Goal: Information Seeking & Learning: Learn about a topic

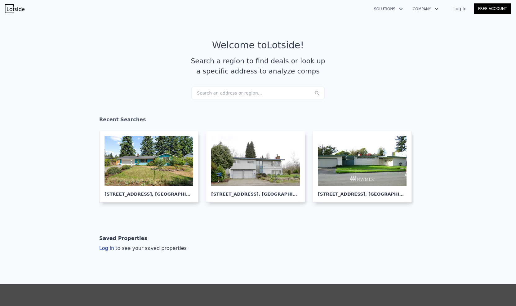
click at [258, 91] on div "Search an address or region..." at bounding box center [258, 93] width 133 height 14
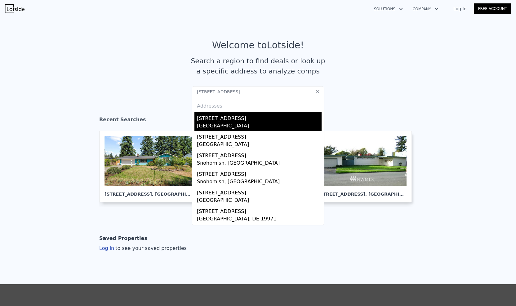
type input "[STREET_ADDRESS]"
click at [232, 121] on div "[STREET_ADDRESS]" at bounding box center [259, 117] width 125 height 10
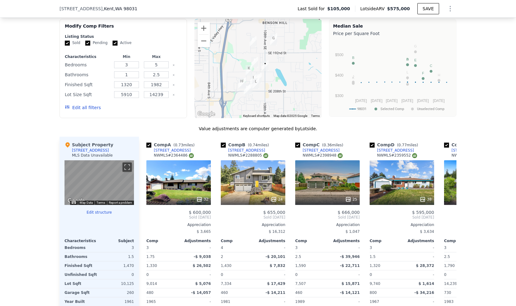
scroll to position [556, 0]
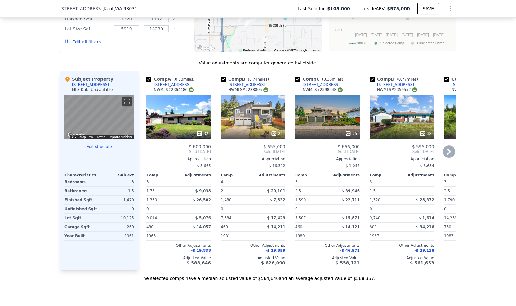
click at [449, 154] on icon at bounding box center [449, 151] width 12 height 12
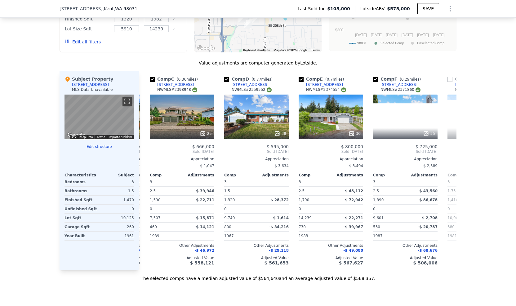
scroll to position [0, 149]
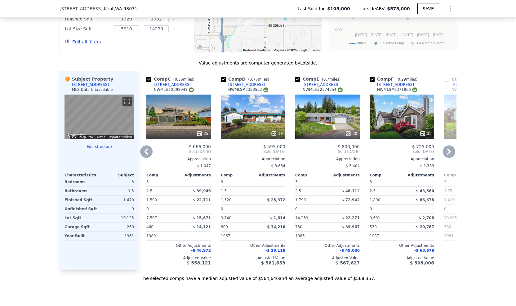
click at [449, 154] on icon at bounding box center [449, 151] width 12 height 12
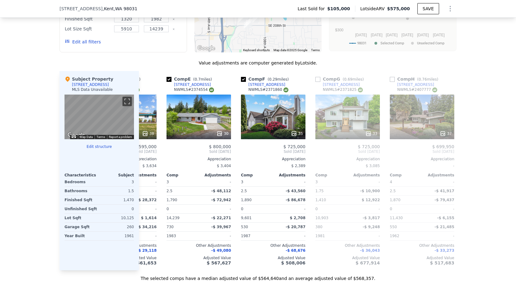
scroll to position [0, 298]
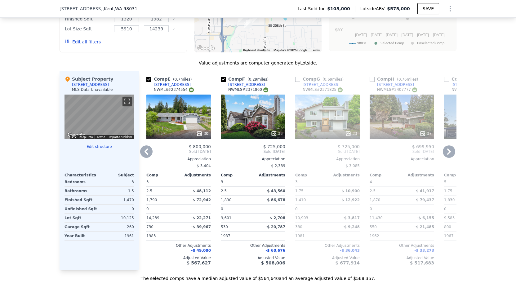
click at [143, 158] on icon at bounding box center [146, 151] width 12 height 12
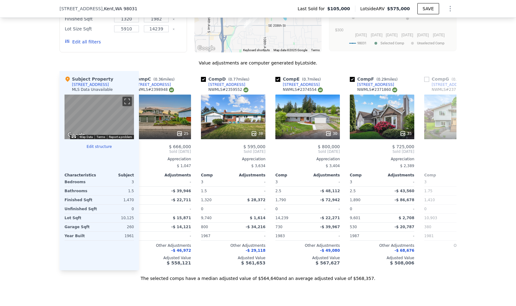
scroll to position [0, 149]
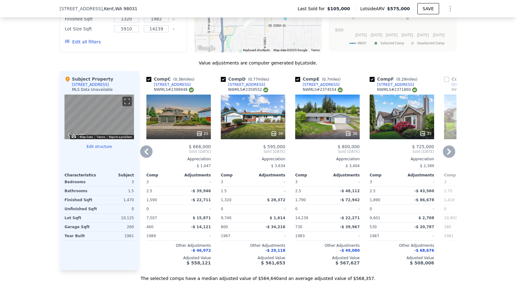
click at [143, 158] on icon at bounding box center [146, 151] width 12 height 12
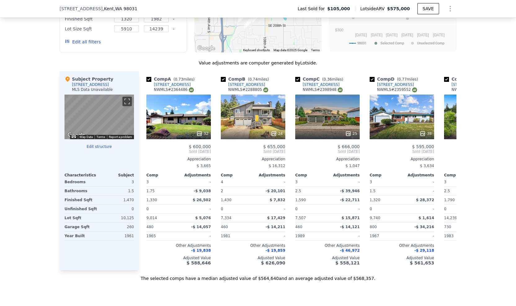
scroll to position [0, 0]
click at [445, 157] on icon at bounding box center [449, 151] width 12 height 12
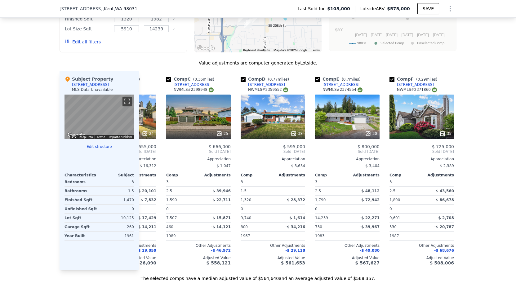
scroll to position [0, 149]
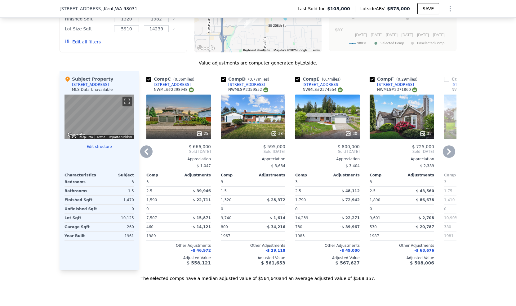
click at [449, 154] on icon at bounding box center [449, 151] width 12 height 12
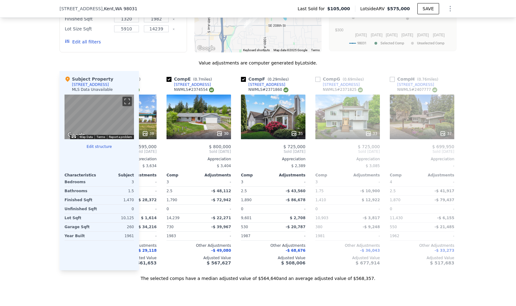
scroll to position [0, 298]
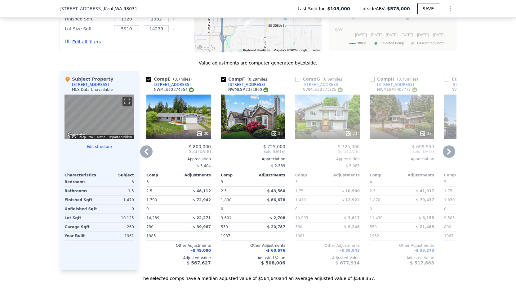
click at [501, 118] on div "We found 12 sales that match your search Filters Map Prices Modify Comp Filters…" at bounding box center [258, 107] width 516 height 350
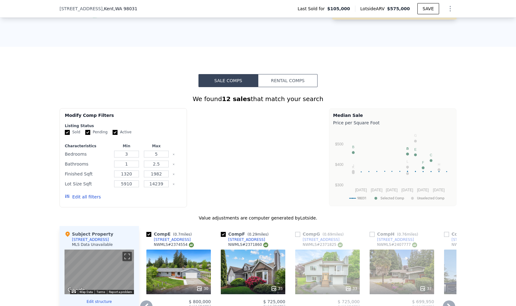
scroll to position [494, 0]
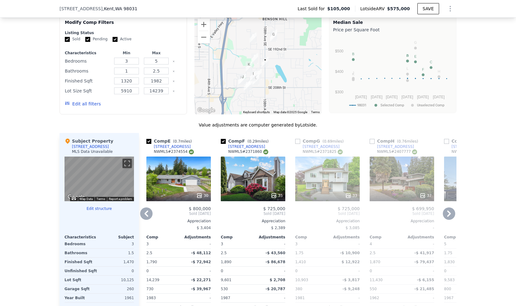
click at [448, 217] on icon at bounding box center [449, 214] width 4 height 6
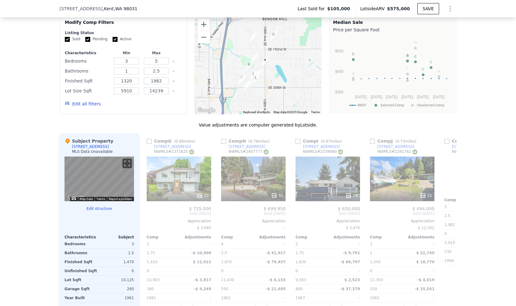
scroll to position [0, 447]
click at [491, 175] on div "We found 12 sales that match your search Filters Map Prices Modify Comp Filters…" at bounding box center [258, 169] width 516 height 350
click at [447, 216] on icon at bounding box center [449, 214] width 12 height 12
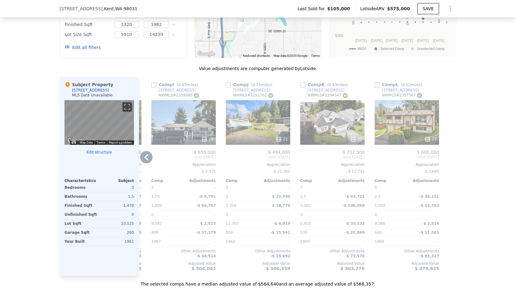
scroll to position [556, 0]
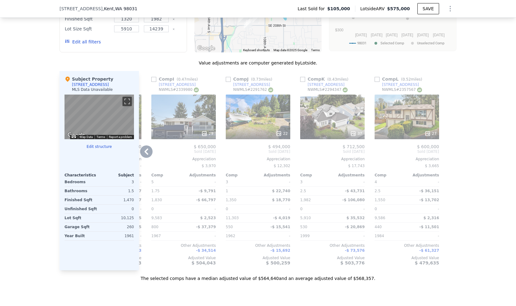
click at [416, 120] on div "27" at bounding box center [407, 117] width 65 height 45
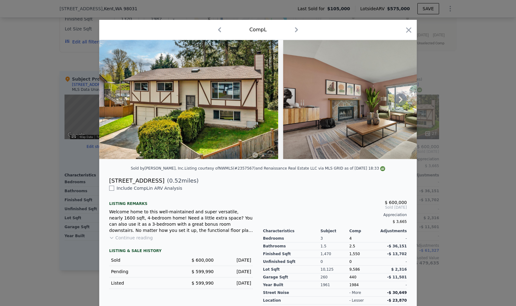
click at [235, 115] on img at bounding box center [188, 99] width 179 height 119
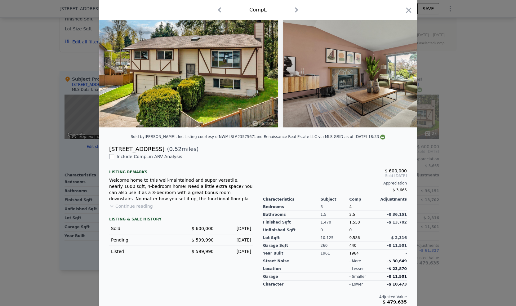
scroll to position [38, 0]
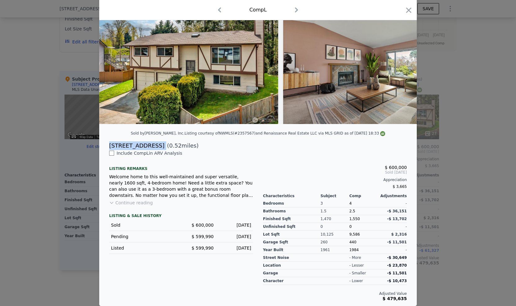
drag, startPoint x: 106, startPoint y: 147, endPoint x: 153, endPoint y: 148, distance: 47.2
click at [153, 148] on div "[STREET_ADDRESS] ( 0.52 miles)" at bounding box center [258, 145] width 308 height 9
copy div "[STREET_ADDRESS]"
click at [409, 9] on icon "button" at bounding box center [409, 10] width 9 height 9
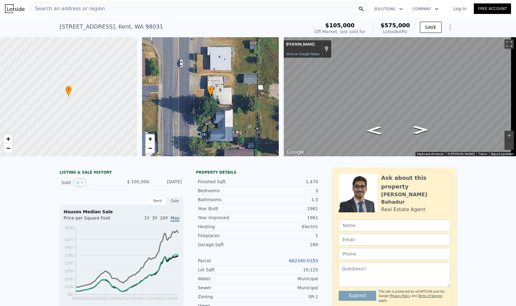
click at [165, 26] on div "[STREET_ADDRESS] Sold [DATE] for $105k (~ARV $575k )" at bounding box center [184, 28] width 248 height 17
click at [143, 8] on div "Search an address or region" at bounding box center [199, 8] width 338 height 12
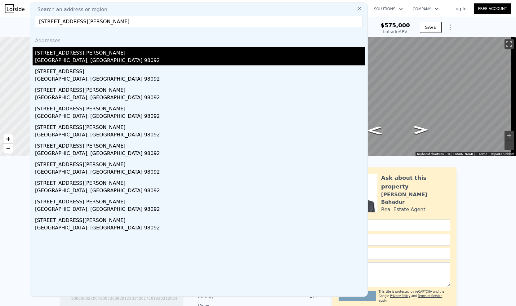
type input "[STREET_ADDRESS][PERSON_NAME]"
click at [71, 61] on div "[GEOGRAPHIC_DATA], [GEOGRAPHIC_DATA] 98092" at bounding box center [200, 61] width 330 height 9
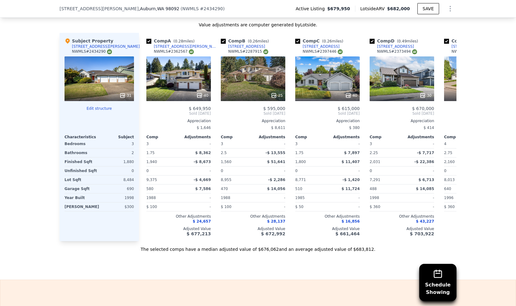
scroll to position [680, 0]
drag, startPoint x: 132, startPoint y: 191, endPoint x: 123, endPoint y: 189, distance: 9.2
click at [123, 189] on div "Subject Property [STREET_ADDRESS][PERSON_NAME] # 2434290 31 Edit structure Char…" at bounding box center [99, 137] width 79 height 208
drag, startPoint x: 123, startPoint y: 189, endPoint x: 102, endPoint y: 168, distance: 30.3
click at [102, 166] on div "1,880" at bounding box center [118, 161] width 34 height 9
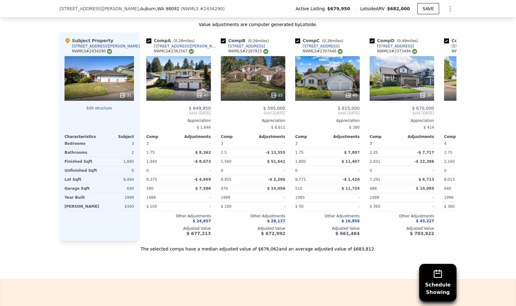
click at [22, 106] on div "Schedule Showing We found 12 sales that match your search Listings provided by …" at bounding box center [258, 69] width 516 height 365
click at [107, 80] on div "31" at bounding box center [99, 78] width 69 height 45
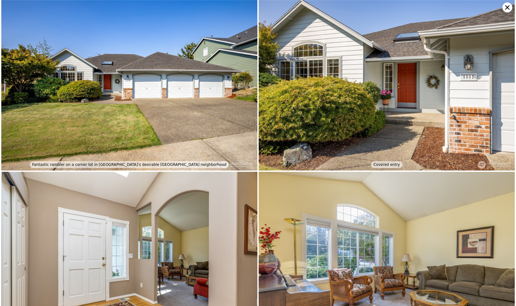
click at [150, 99] on img at bounding box center [129, 85] width 256 height 171
click at [380, 111] on img at bounding box center [387, 85] width 256 height 171
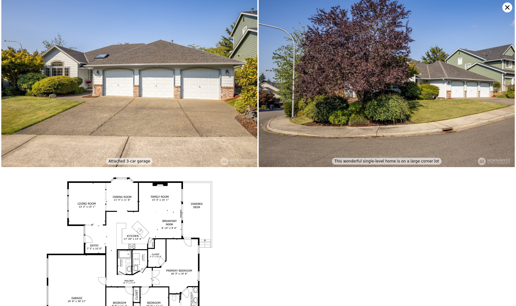
scroll to position [2429, 0]
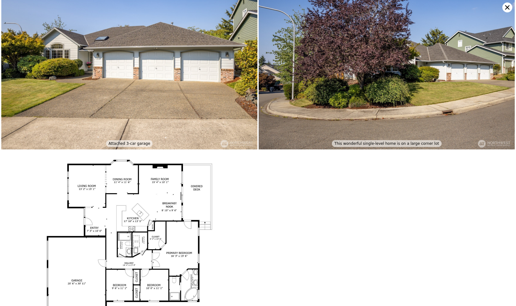
click at [83, 260] on img at bounding box center [129, 241] width 256 height 181
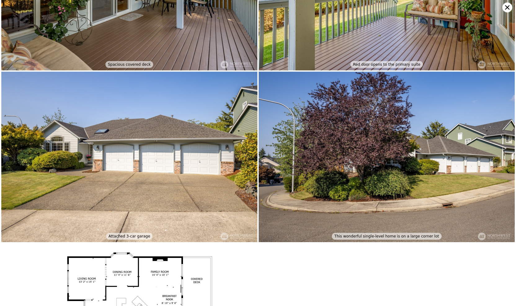
scroll to position [2215, 0]
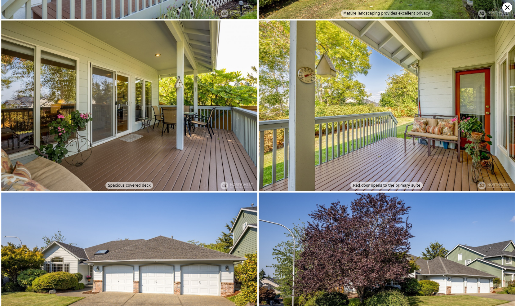
click at [348, 137] on img at bounding box center [387, 105] width 256 height 171
click at [509, 6] on icon at bounding box center [507, 7] width 4 height 4
